Goal: Navigation & Orientation: Find specific page/section

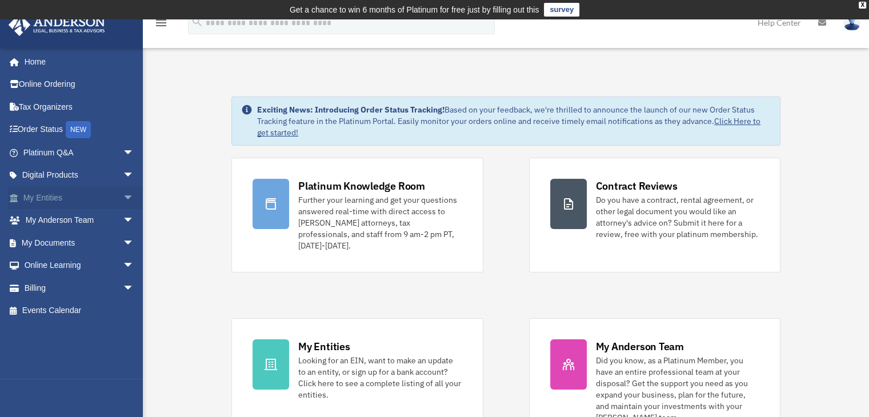
click at [71, 198] on link "My Entities arrow_drop_down" at bounding box center [79, 197] width 143 height 23
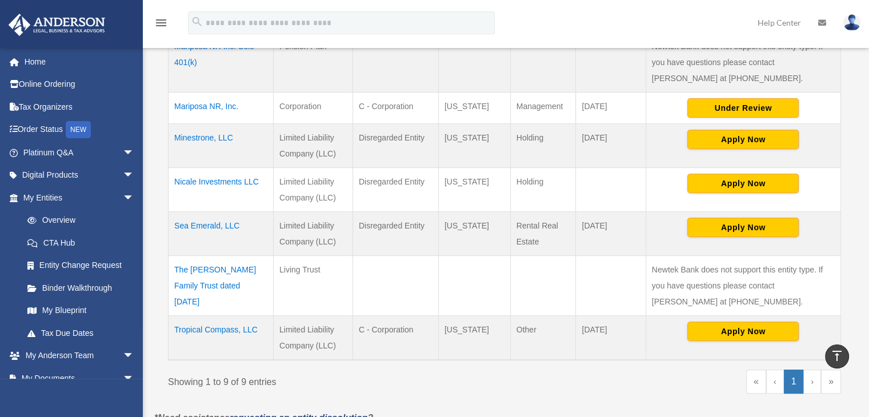
scroll to position [415, 0]
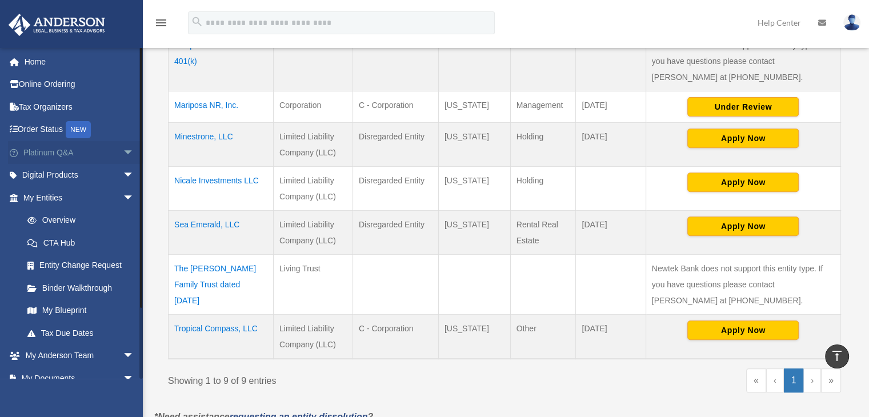
click at [123, 151] on span "arrow_drop_down" at bounding box center [134, 152] width 23 height 23
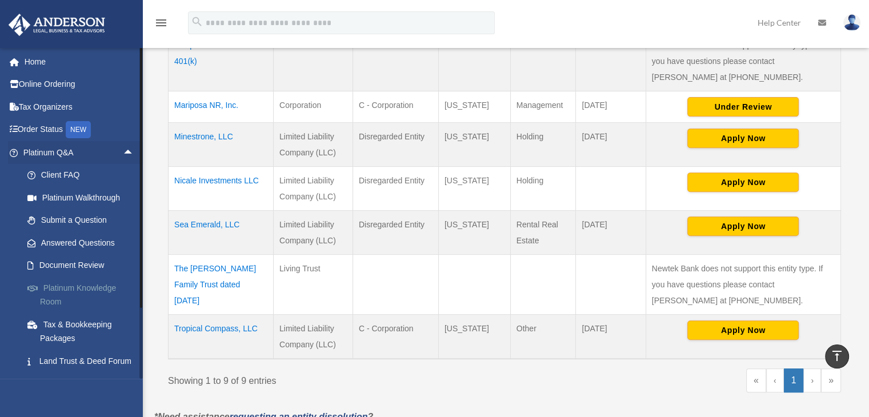
click at [93, 284] on link "Platinum Knowledge Room" at bounding box center [83, 295] width 135 height 37
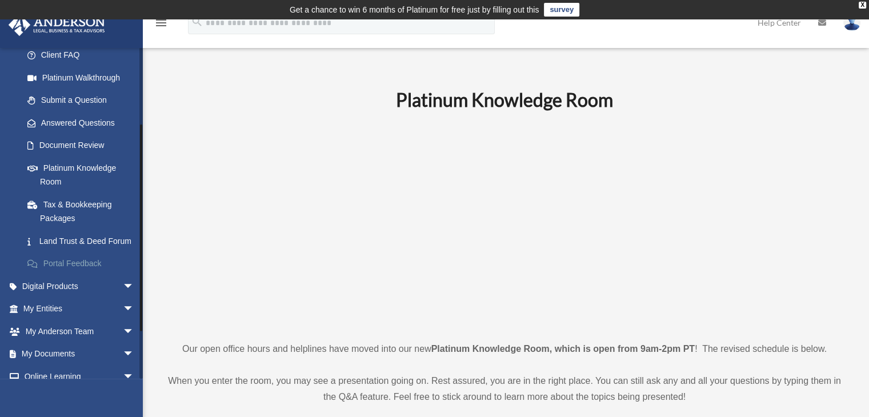
scroll to position [121, 0]
click at [123, 320] on span "arrow_drop_down" at bounding box center [134, 308] width 23 height 23
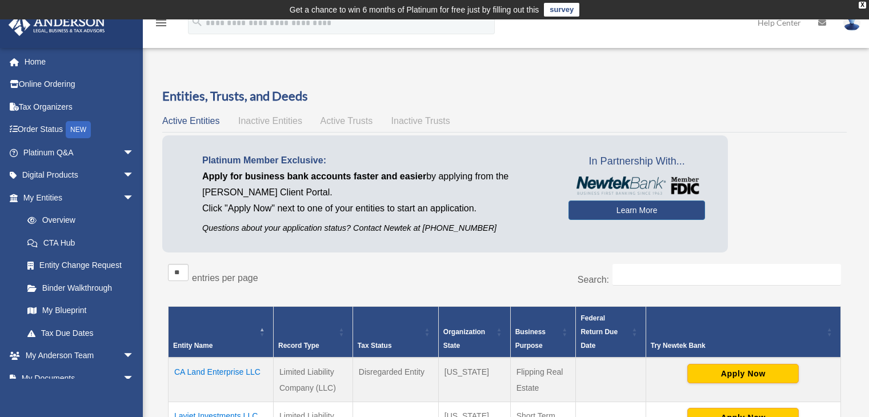
scroll to position [434, 0]
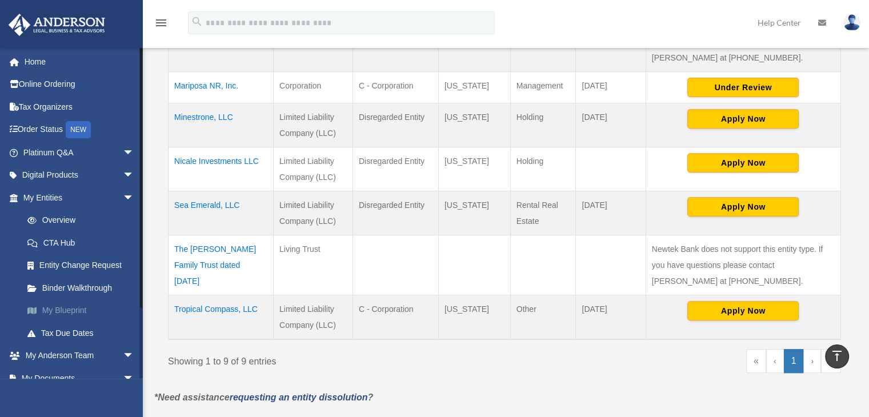
click at [86, 305] on link "My Blueprint" at bounding box center [83, 310] width 135 height 23
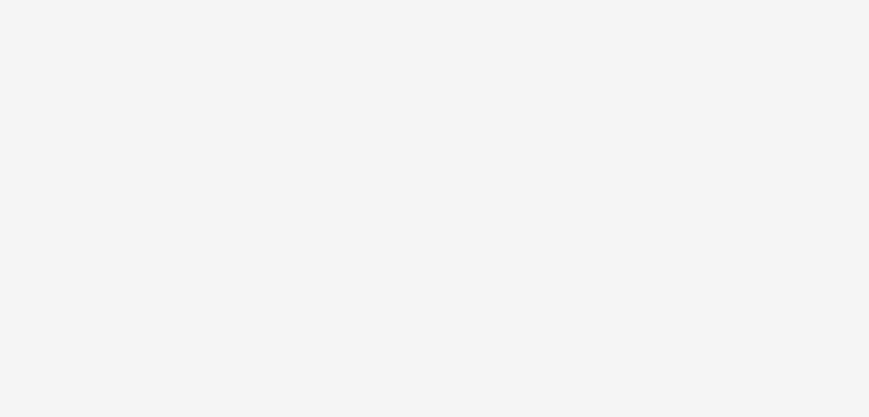
scroll to position [146, 0]
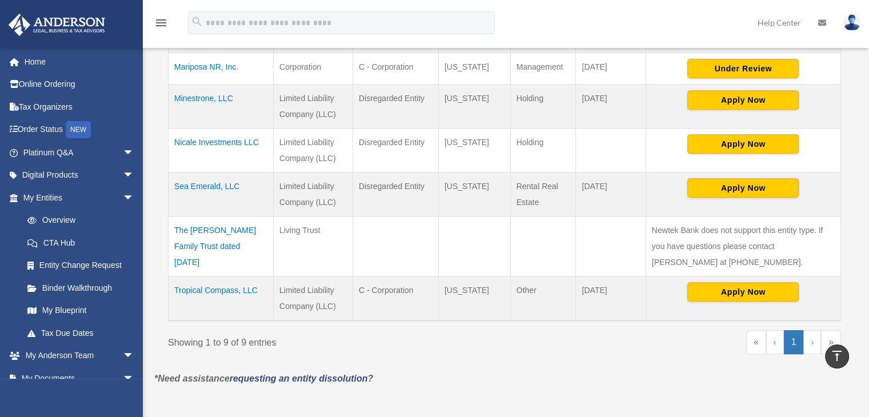
scroll to position [441, 0]
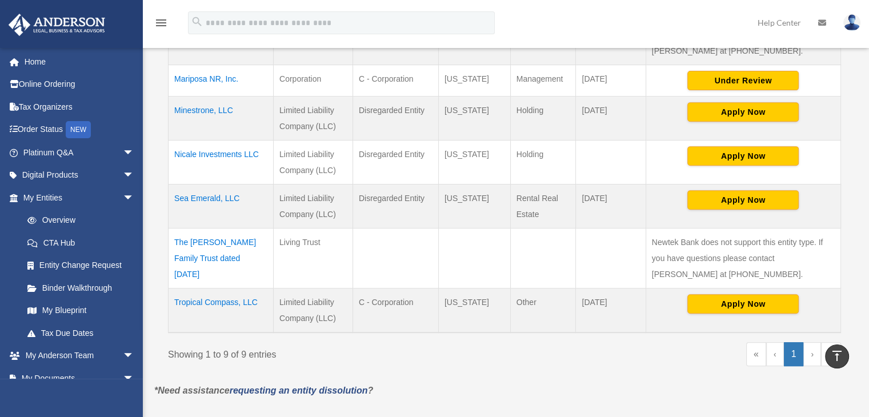
click at [219, 195] on td "Sea Emerald, LLC" at bounding box center [221, 206] width 105 height 44
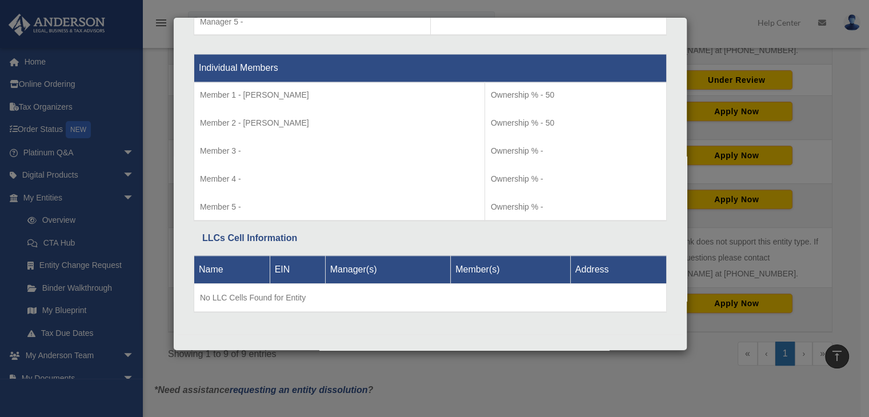
scroll to position [1164, 0]
